Goal: Use online tool/utility: Utilize a website feature to perform a specific function

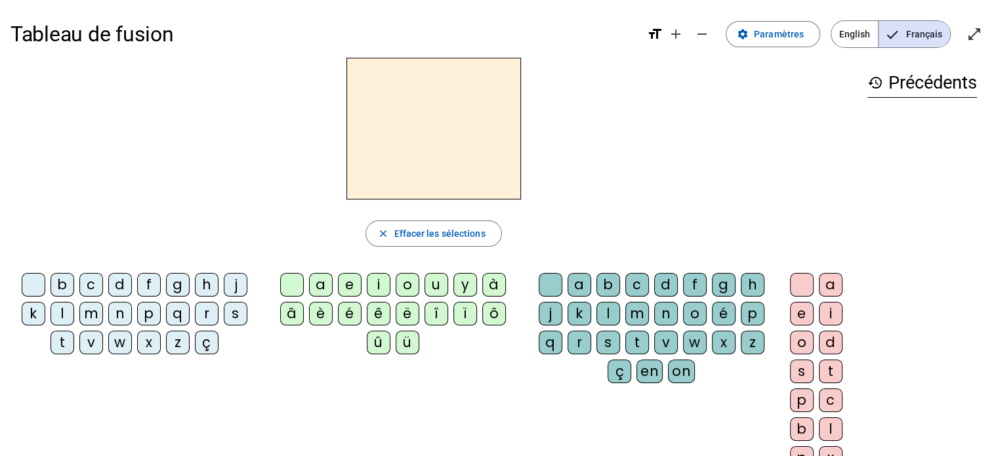
drag, startPoint x: 67, startPoint y: 310, endPoint x: 73, endPoint y: 311, distance: 6.7
click at [67, 310] on div "l" at bounding box center [63, 314] width 24 height 24
click at [321, 283] on div "a" at bounding box center [321, 285] width 24 height 24
click at [635, 280] on div "c" at bounding box center [637, 285] width 24 height 24
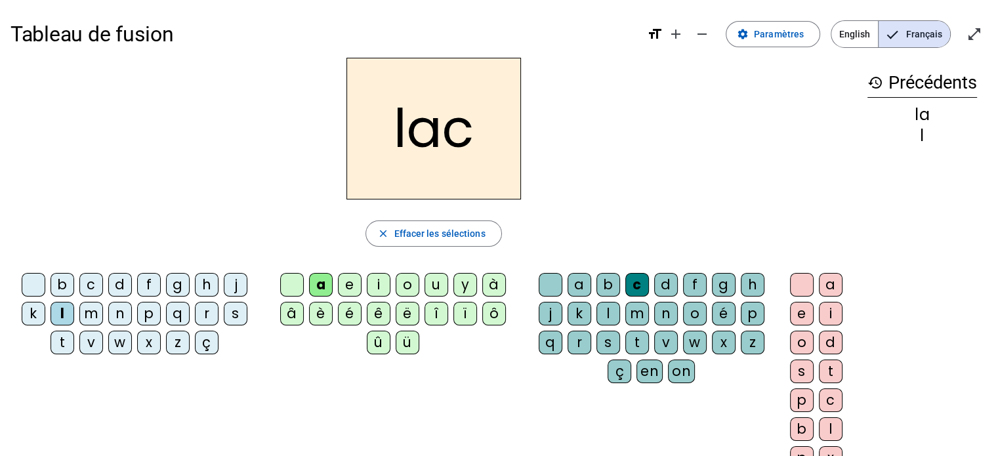
click at [66, 338] on div "t" at bounding box center [63, 343] width 24 height 24
click at [550, 283] on div at bounding box center [551, 285] width 24 height 24
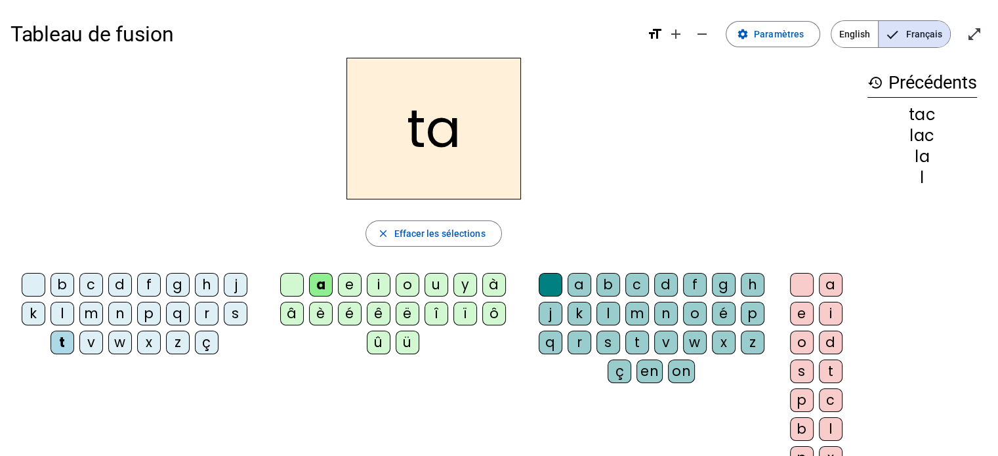
click at [349, 283] on div "e" at bounding box center [350, 285] width 24 height 24
click at [437, 286] on div "u" at bounding box center [436, 285] width 24 height 24
click at [121, 285] on div "d" at bounding box center [120, 285] width 24 height 24
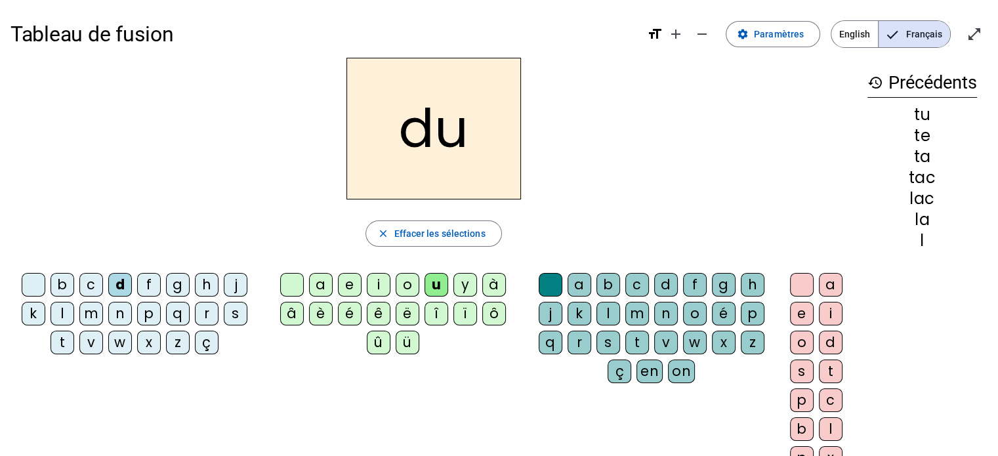
click at [636, 282] on div "c" at bounding box center [637, 285] width 24 height 24
